Goal: Information Seeking & Learning: Learn about a topic

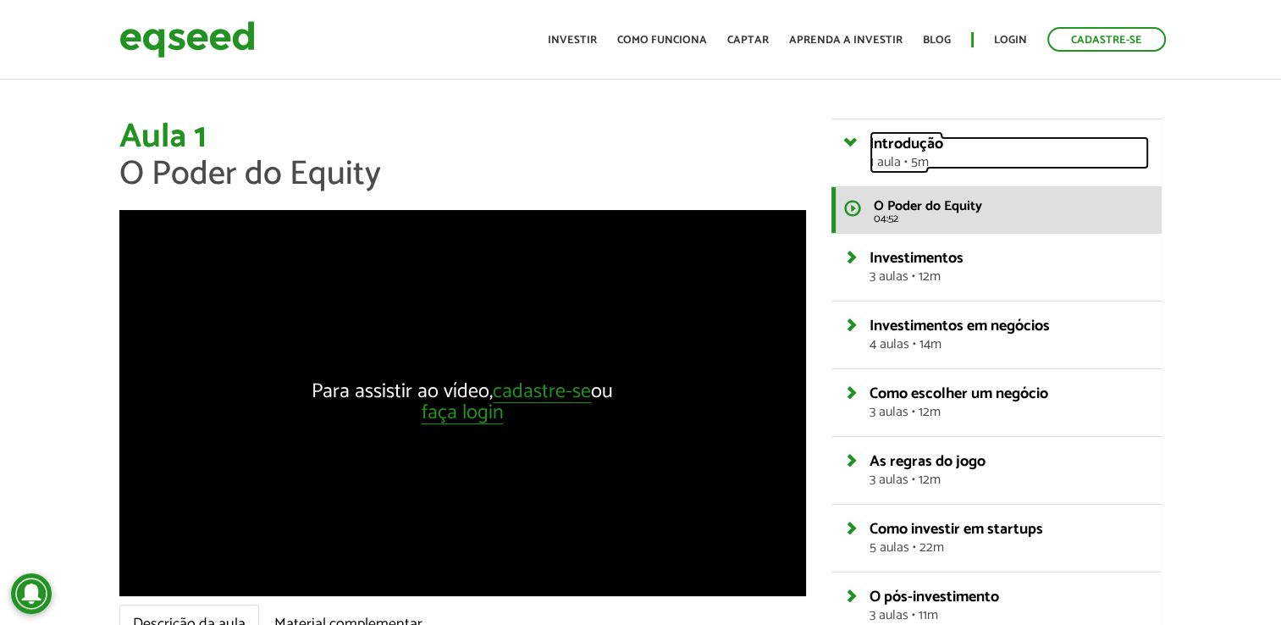
click at [947, 147] on link "Introdução 1 aula • 5m" at bounding box center [1009, 152] width 279 height 33
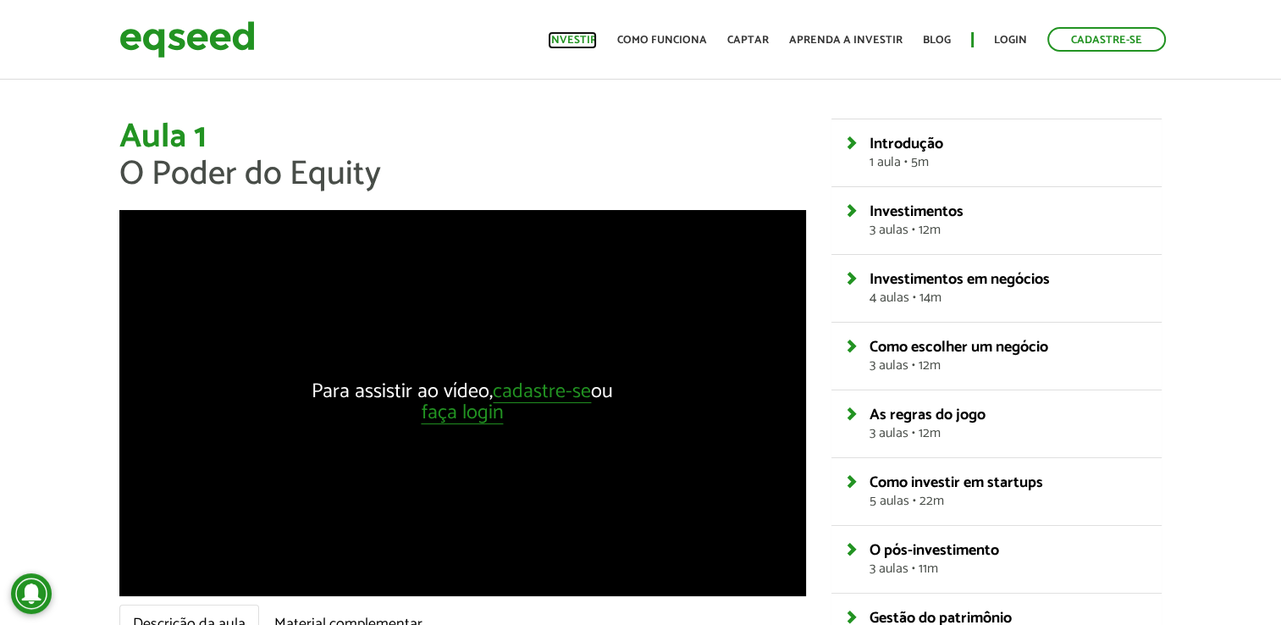
click at [584, 46] on link "Investir" at bounding box center [572, 40] width 49 height 11
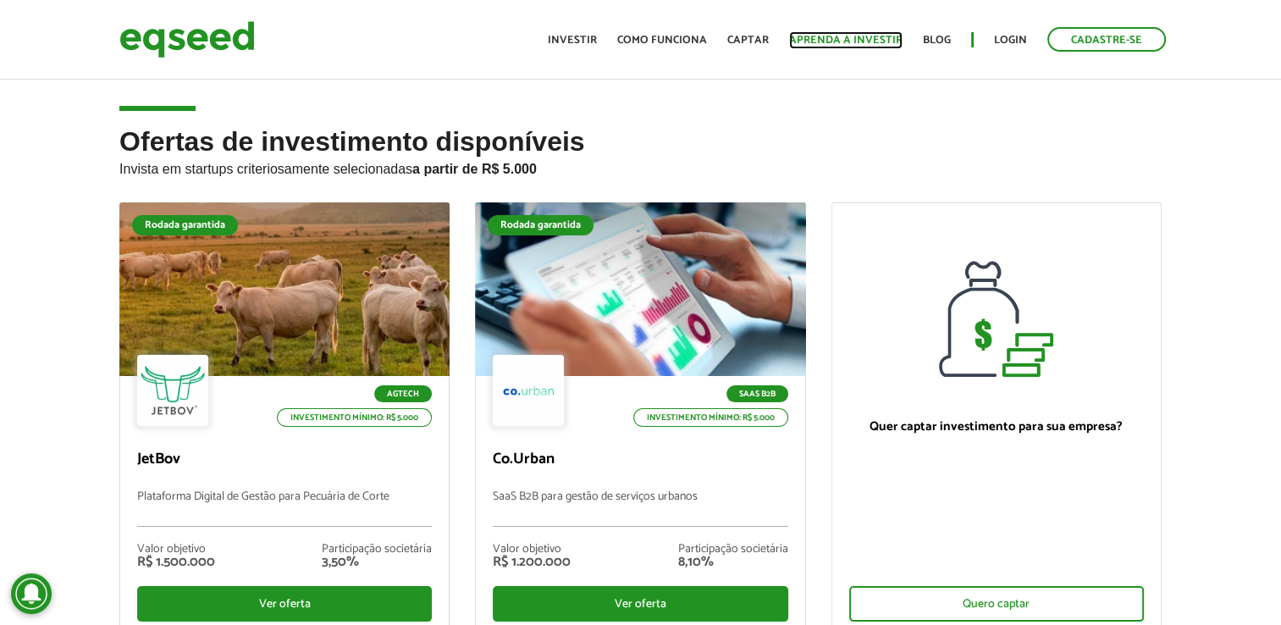
click at [826, 37] on link "Aprenda a investir" at bounding box center [845, 40] width 113 height 11
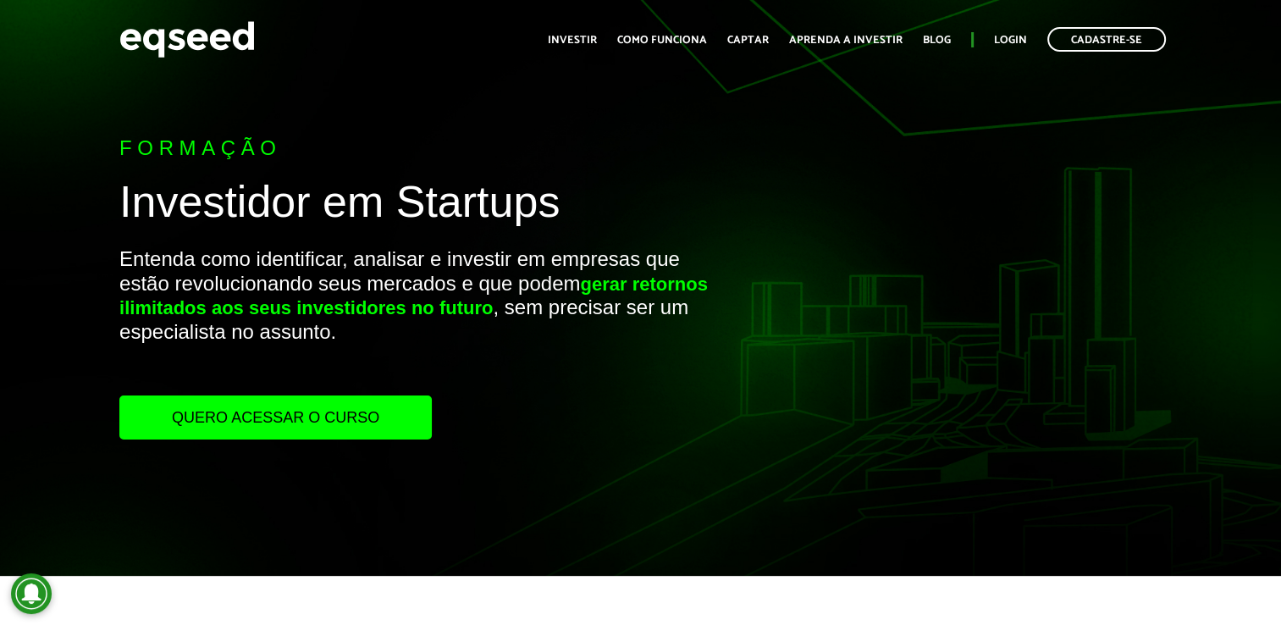
click at [296, 405] on link "Quero acessar o curso" at bounding box center [275, 417] width 312 height 44
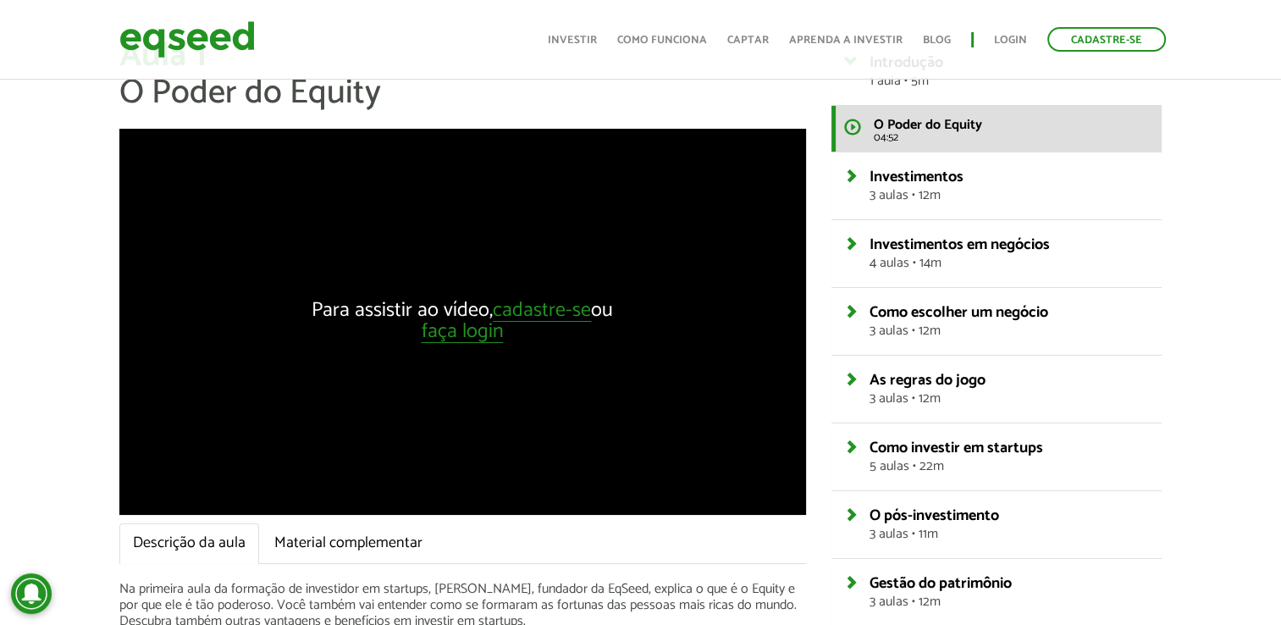
scroll to position [74, 0]
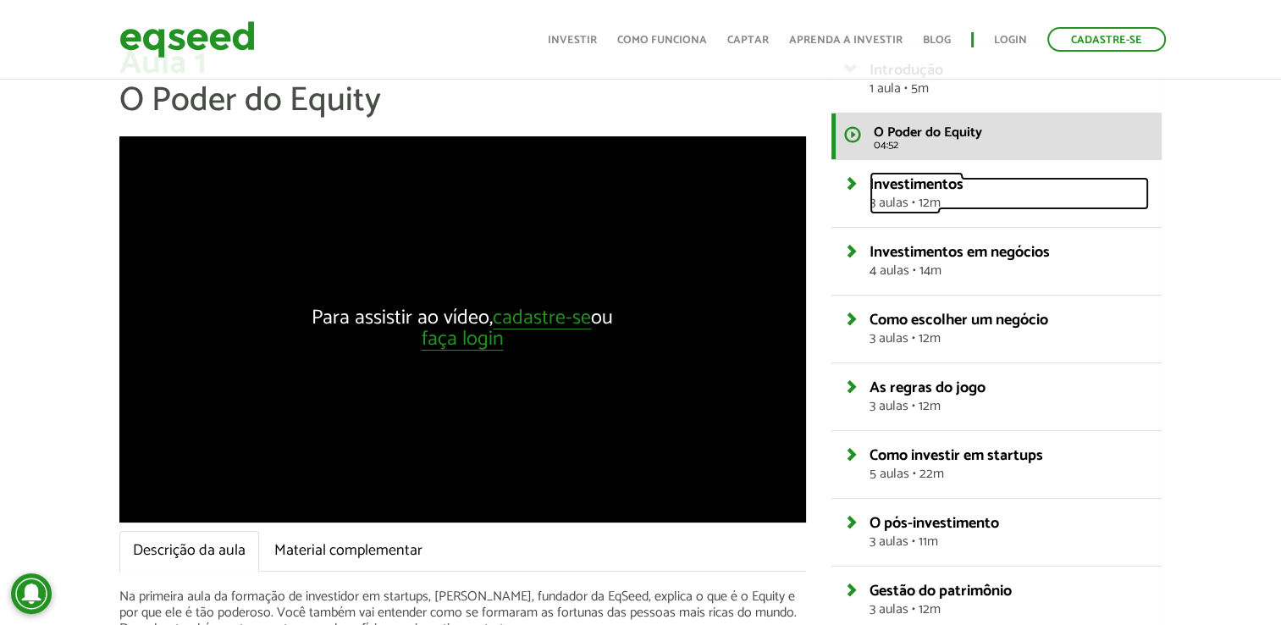
click at [948, 201] on span "3 aulas • 12m" at bounding box center [1009, 203] width 279 height 14
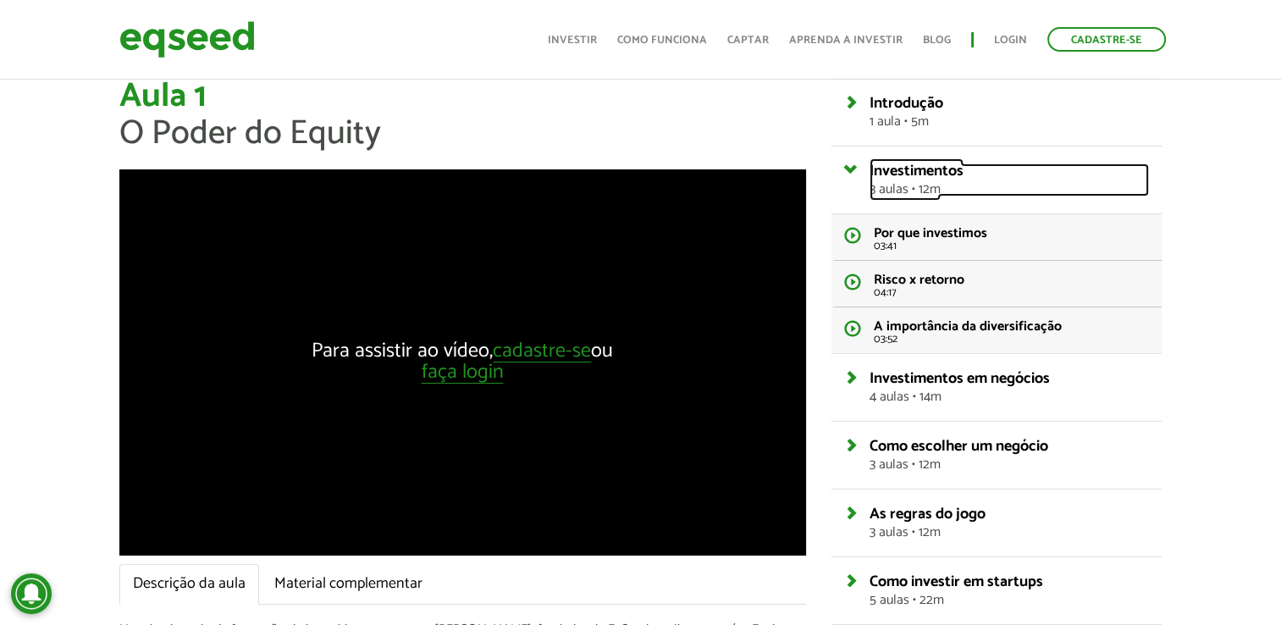
scroll to position [0, 0]
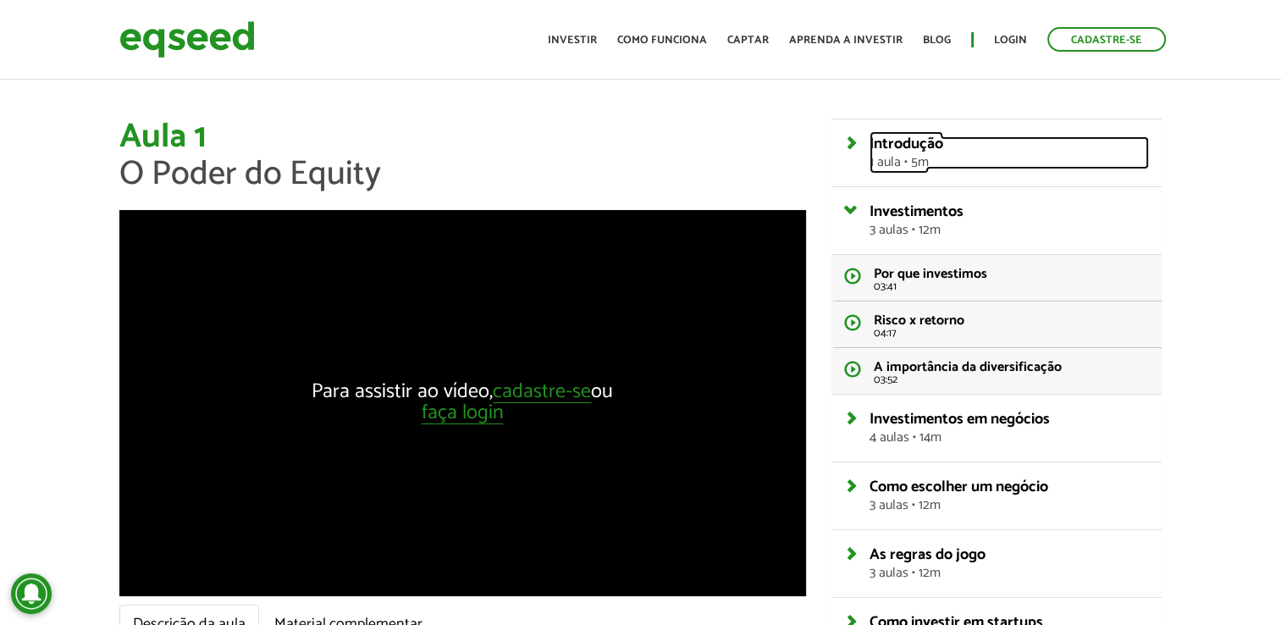
click at [945, 146] on link "Introdução 1 aula • 5m" at bounding box center [1009, 152] width 279 height 33
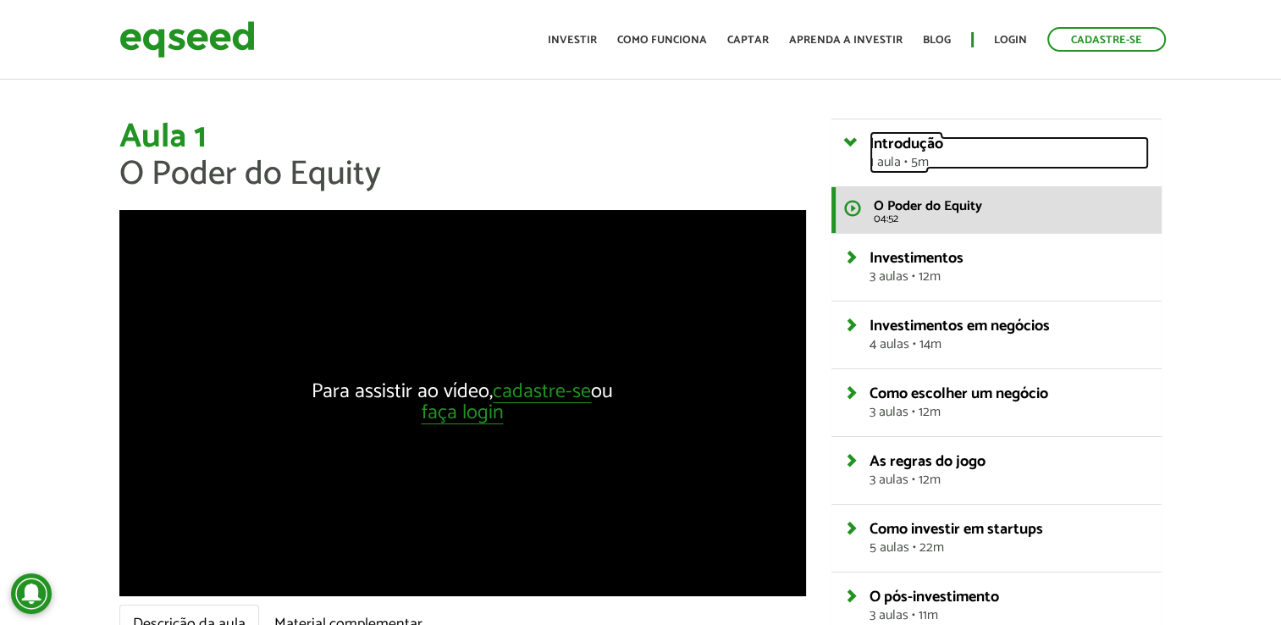
click at [945, 146] on link "Introdução 1 aula • 5m" at bounding box center [1009, 152] width 279 height 33
